Goal: Information Seeking & Learning: Find specific fact

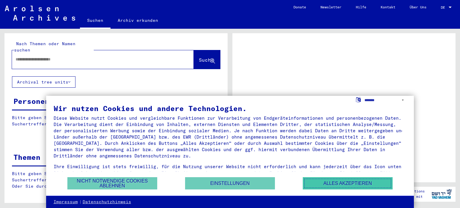
click at [333, 183] on button "Alles akzeptieren" at bounding box center [348, 183] width 90 height 12
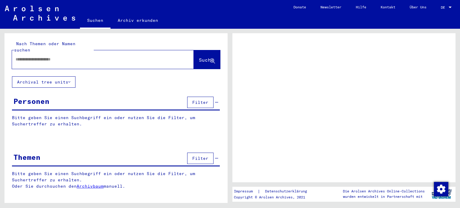
click at [83, 56] on input "text" at bounding box center [98, 59] width 164 height 6
type input "*****"
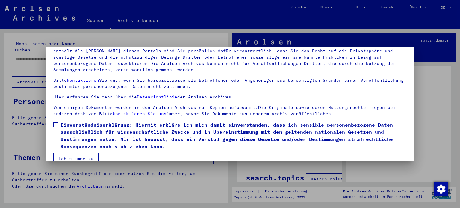
scroll to position [51, 0]
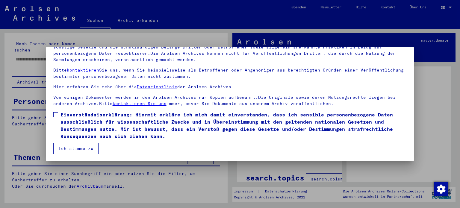
click at [54, 115] on span at bounding box center [55, 114] width 5 height 5
click at [71, 147] on button "Ich stimme zu" at bounding box center [75, 148] width 45 height 11
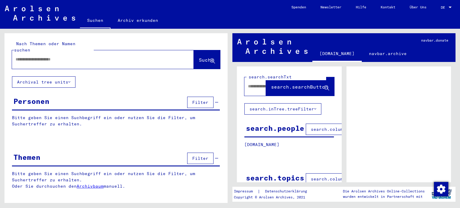
click at [123, 56] on input "text" at bounding box center [98, 59] width 164 height 6
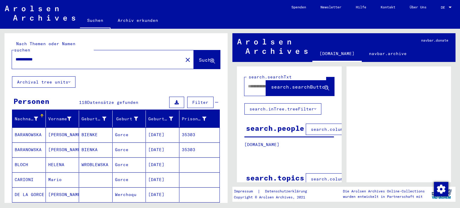
type input "**********"
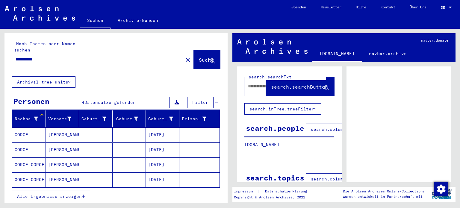
click at [52, 128] on mat-cell "[PERSON_NAME]" at bounding box center [63, 135] width 34 height 15
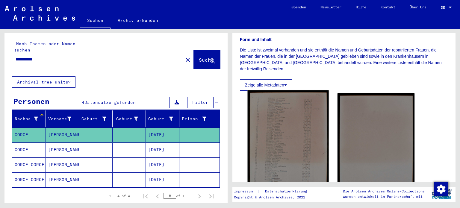
scroll to position [120, 0]
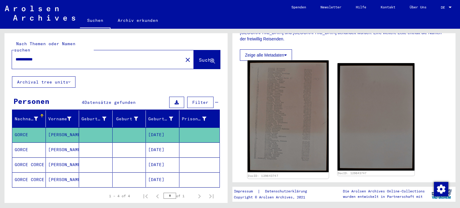
click at [279, 110] on img at bounding box center [288, 117] width 81 height 112
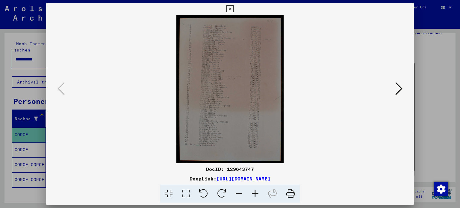
click at [255, 192] on icon at bounding box center [255, 194] width 16 height 18
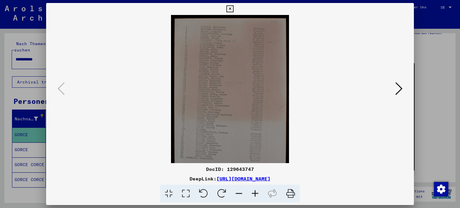
click at [254, 192] on icon at bounding box center [255, 194] width 16 height 18
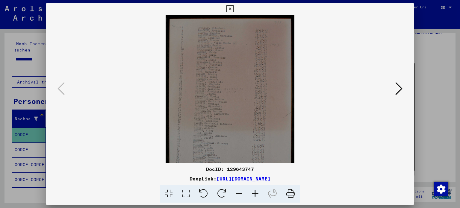
scroll to position [0, 0]
drag, startPoint x: 240, startPoint y: 120, endPoint x: 240, endPoint y: 135, distance: 15.3
click at [240, 135] on img at bounding box center [230, 104] width 129 height 178
click at [254, 193] on icon at bounding box center [255, 194] width 16 height 18
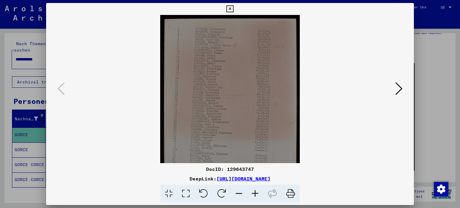
click at [254, 193] on icon at bounding box center [255, 194] width 16 height 18
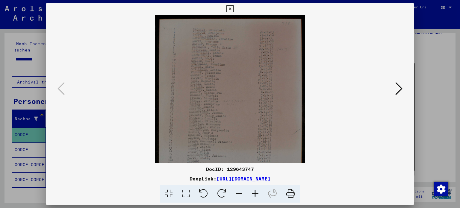
click at [254, 193] on icon at bounding box center [255, 194] width 16 height 18
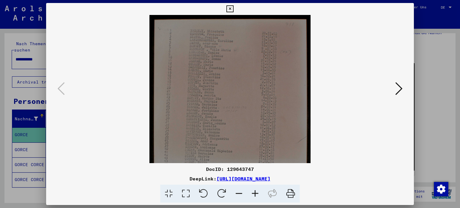
click at [254, 193] on icon at bounding box center [255, 194] width 16 height 18
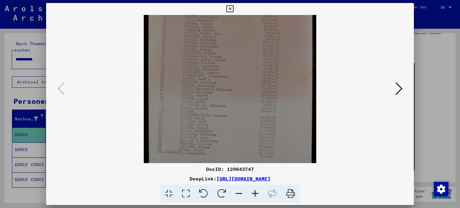
drag, startPoint x: 245, startPoint y: 128, endPoint x: 259, endPoint y: 58, distance: 70.8
click at [259, 58] on img at bounding box center [230, 63] width 172 height 238
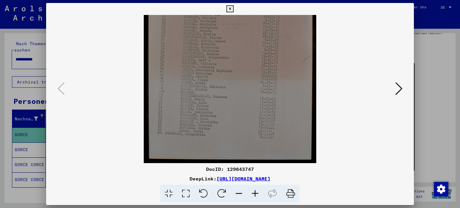
drag, startPoint x: 246, startPoint y: 108, endPoint x: 244, endPoint y: 93, distance: 14.2
click at [245, 88] on img at bounding box center [230, 44] width 172 height 238
click at [241, 99] on img at bounding box center [230, 44] width 172 height 238
click at [193, 100] on img at bounding box center [230, 44] width 172 height 238
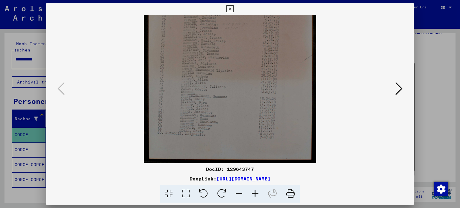
click at [254, 193] on icon at bounding box center [255, 194] width 16 height 18
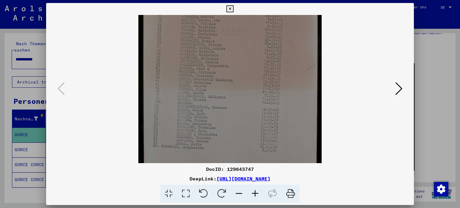
click at [254, 193] on icon at bounding box center [255, 194] width 16 height 18
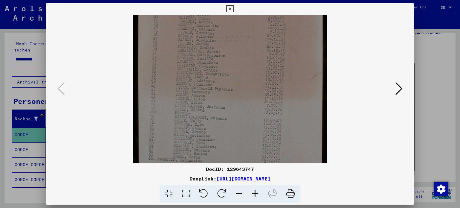
click at [254, 193] on icon at bounding box center [255, 194] width 16 height 18
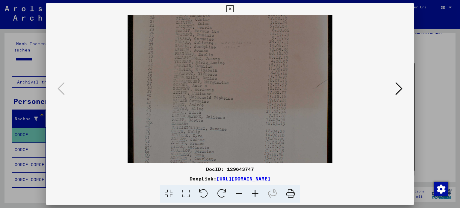
click at [254, 193] on icon at bounding box center [255, 194] width 16 height 18
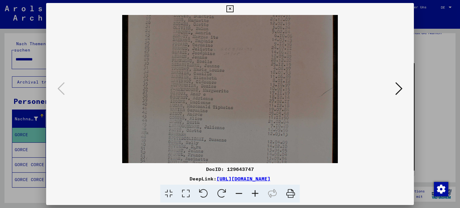
click at [399, 89] on icon at bounding box center [398, 88] width 7 height 14
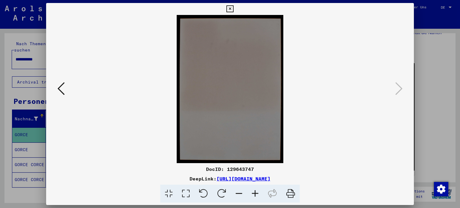
scroll to position [0, 0]
click at [60, 90] on icon at bounding box center [61, 88] width 7 height 14
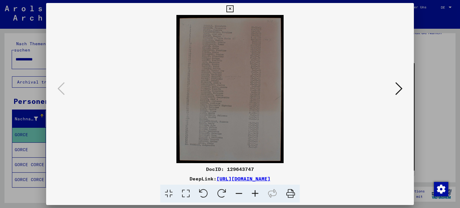
click at [217, 178] on link "[URL][DOMAIN_NAME]" at bounding box center [244, 179] width 54 height 6
